Goal: Transaction & Acquisition: Obtain resource

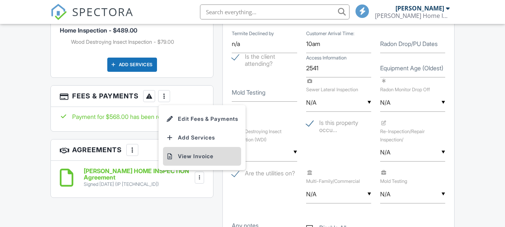
click at [189, 157] on li "View Invoice" at bounding box center [202, 156] width 78 height 19
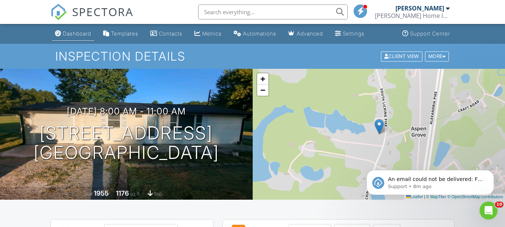
click at [69, 31] on div "Dashboard" at bounding box center [77, 33] width 28 height 6
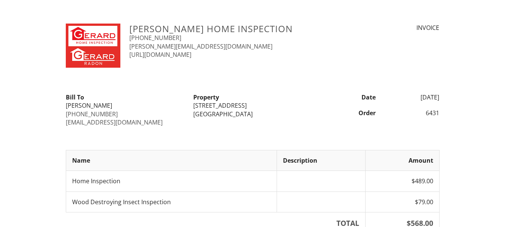
scroll to position [132, 0]
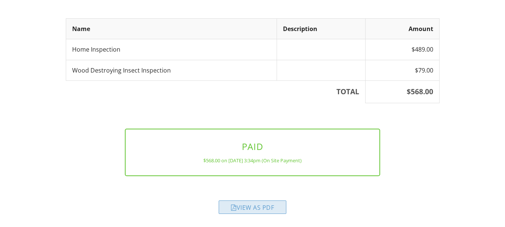
click at [238, 208] on div "View as PDF" at bounding box center [253, 207] width 68 height 13
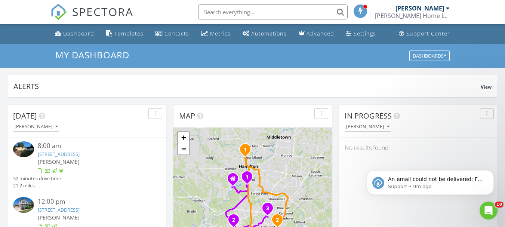
click at [59, 210] on link "9213 Brookridge Ln, Union, KY 41091" at bounding box center [59, 209] width 42 height 7
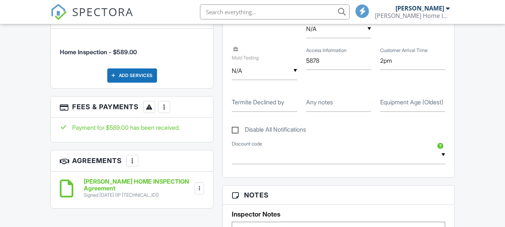
click at [420, 103] on label "Equipment Age (Oldest)" at bounding box center [411, 102] width 63 height 8
click at [420, 103] on input "Equipment Age (Oldest)" at bounding box center [412, 103] width 65 height 18
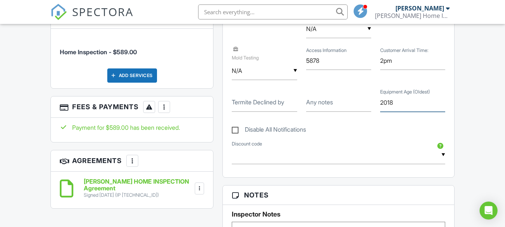
type input "2018"
click at [161, 103] on div at bounding box center [163, 106] width 7 height 7
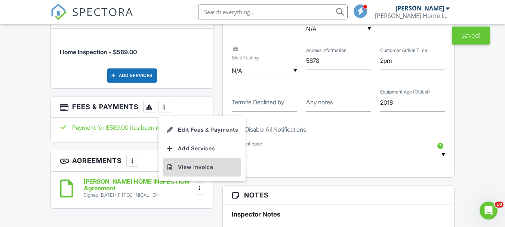
click at [182, 158] on li "View Invoice" at bounding box center [202, 167] width 78 height 19
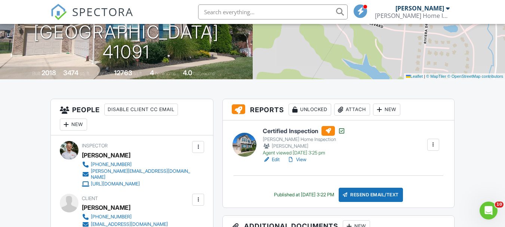
scroll to position [141, 0]
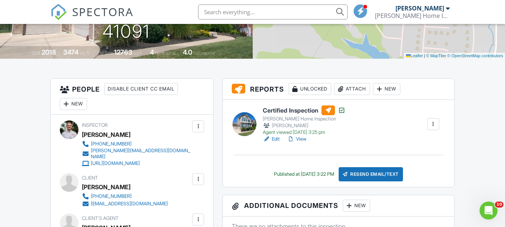
click at [300, 138] on link "View" at bounding box center [296, 138] width 19 height 7
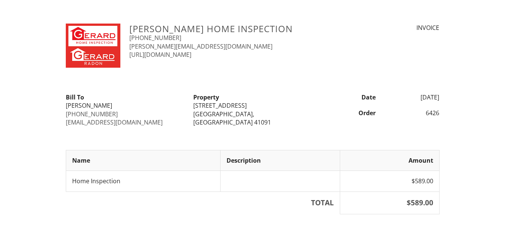
scroll to position [111, 0]
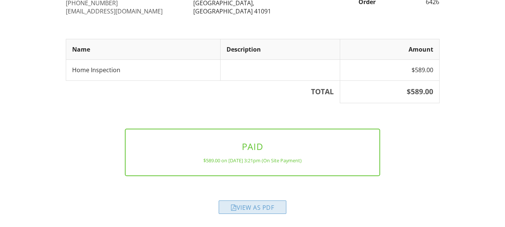
click at [245, 212] on div "View as PDF" at bounding box center [253, 207] width 68 height 13
